Goal: Information Seeking & Learning: Learn about a topic

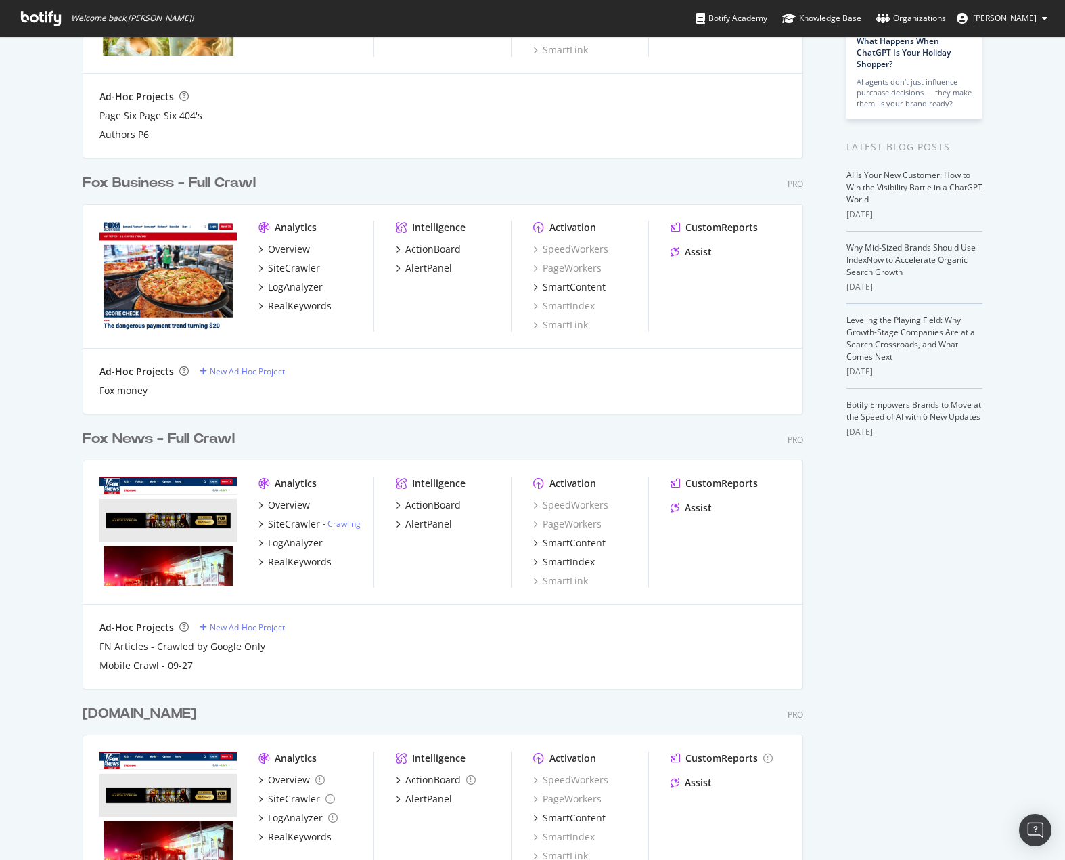
scroll to position [271, 0]
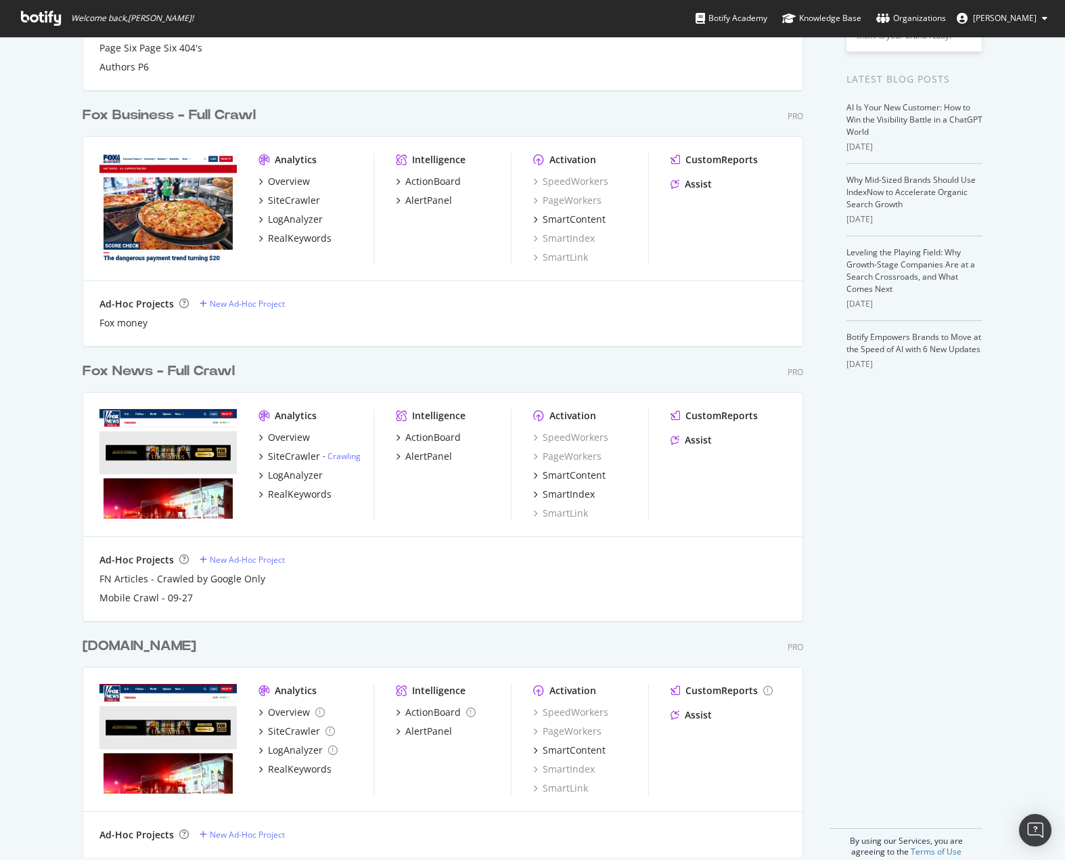
click at [112, 363] on div "Fox News - Full Crawl" at bounding box center [159, 371] width 152 height 20
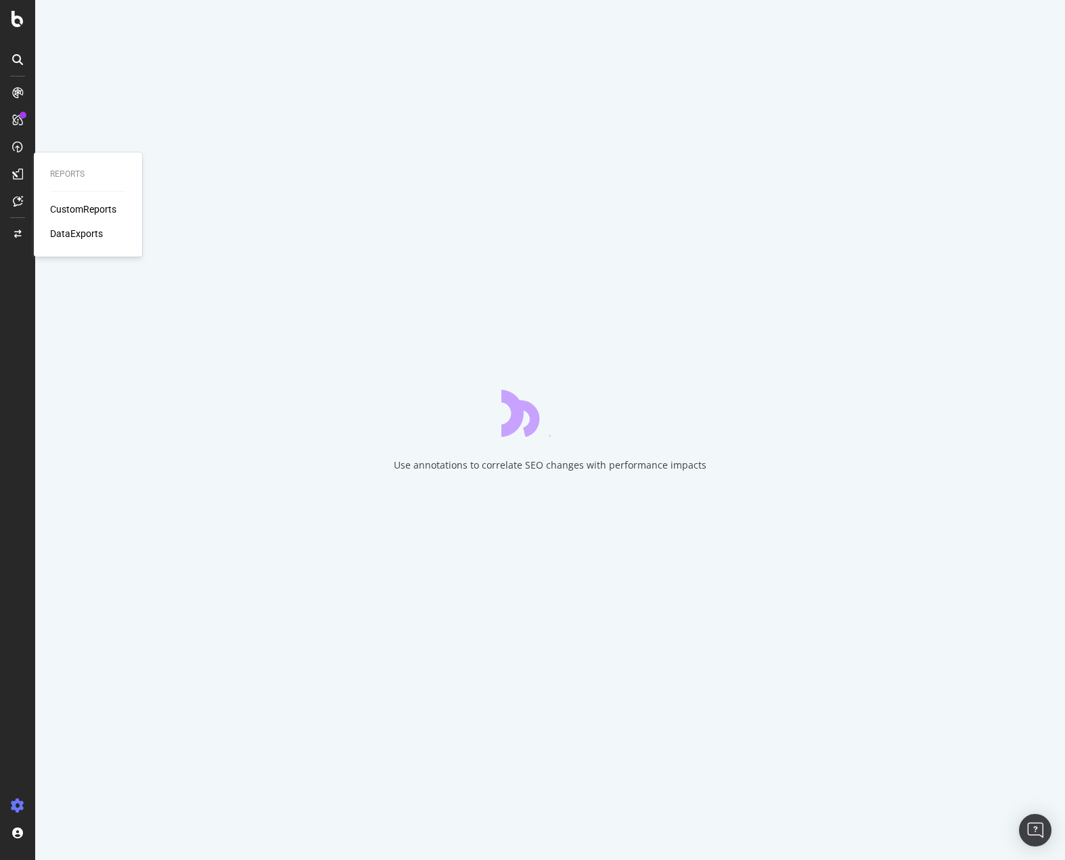
click at [100, 218] on div "CustomReports DataExports" at bounding box center [88, 221] width 76 height 38
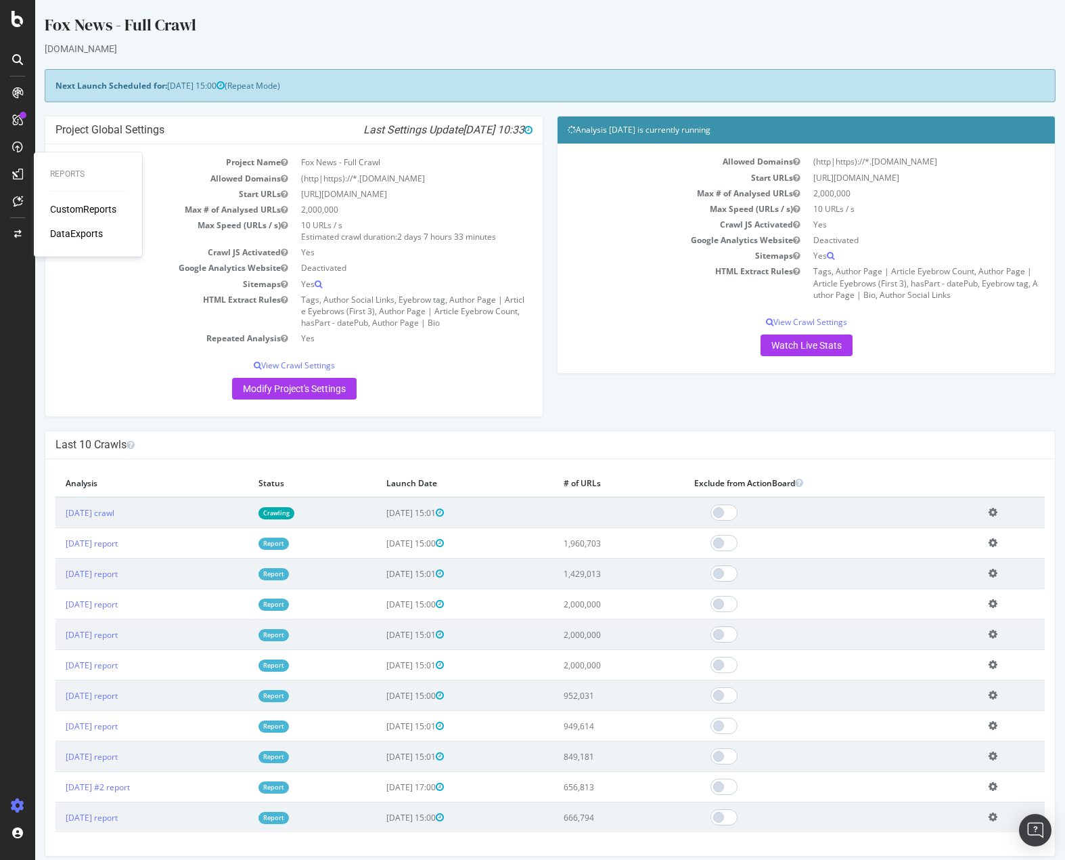
click at [91, 209] on div "CustomReports" at bounding box center [83, 209] width 66 height 14
